Goal: Find specific page/section: Find specific page/section

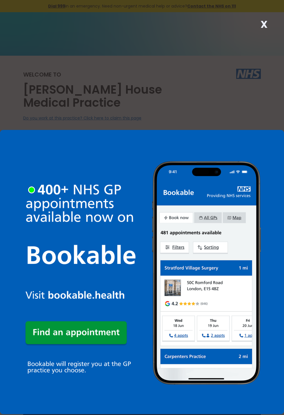
click at [206, 246] on link at bounding box center [142, 207] width 284 height 213
click at [202, 241] on img at bounding box center [142, 272] width 284 height 284
click at [203, 242] on img at bounding box center [142, 272] width 284 height 284
click at [216, 246] on img at bounding box center [142, 272] width 284 height 284
